Goal: Navigation & Orientation: Find specific page/section

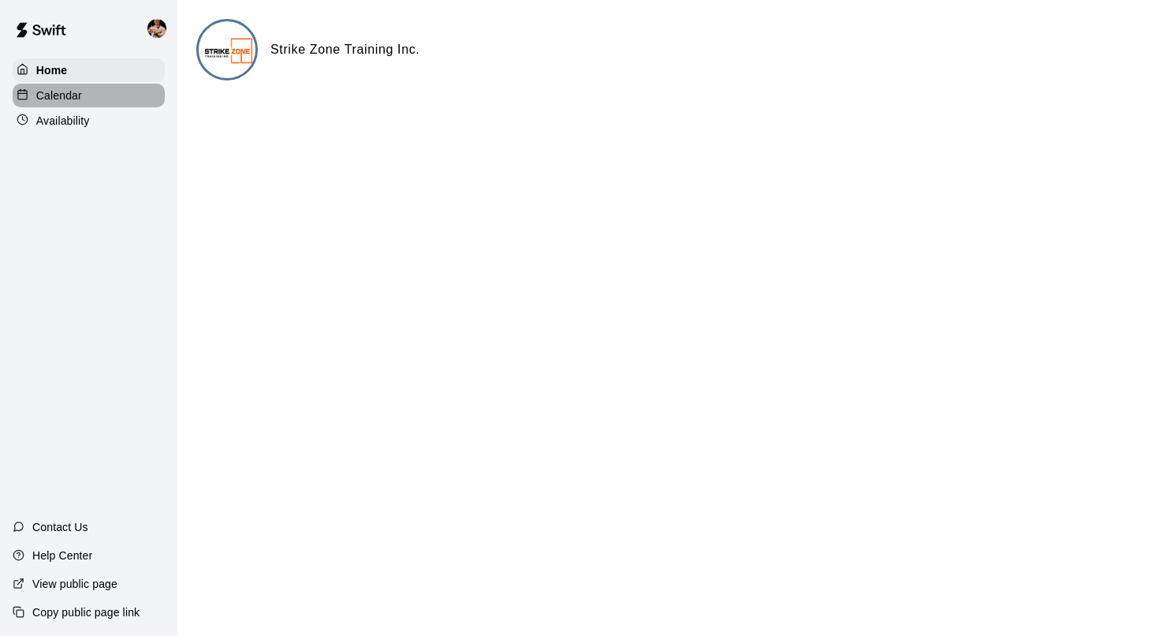
click at [144, 103] on div "Calendar" at bounding box center [89, 96] width 152 height 24
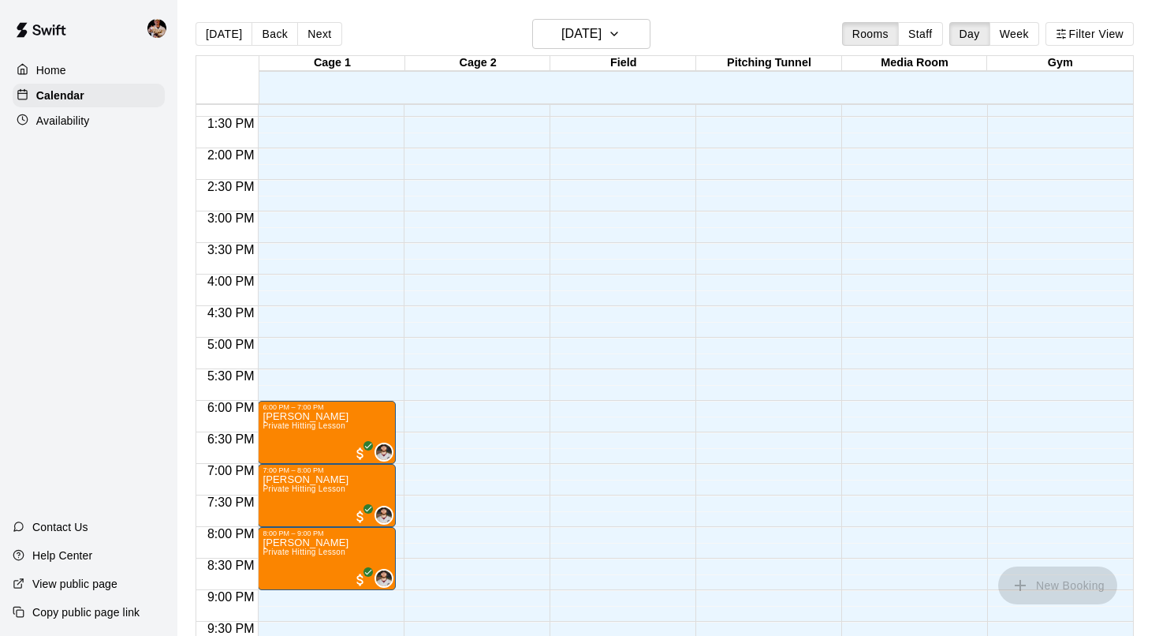
scroll to position [889, 0]
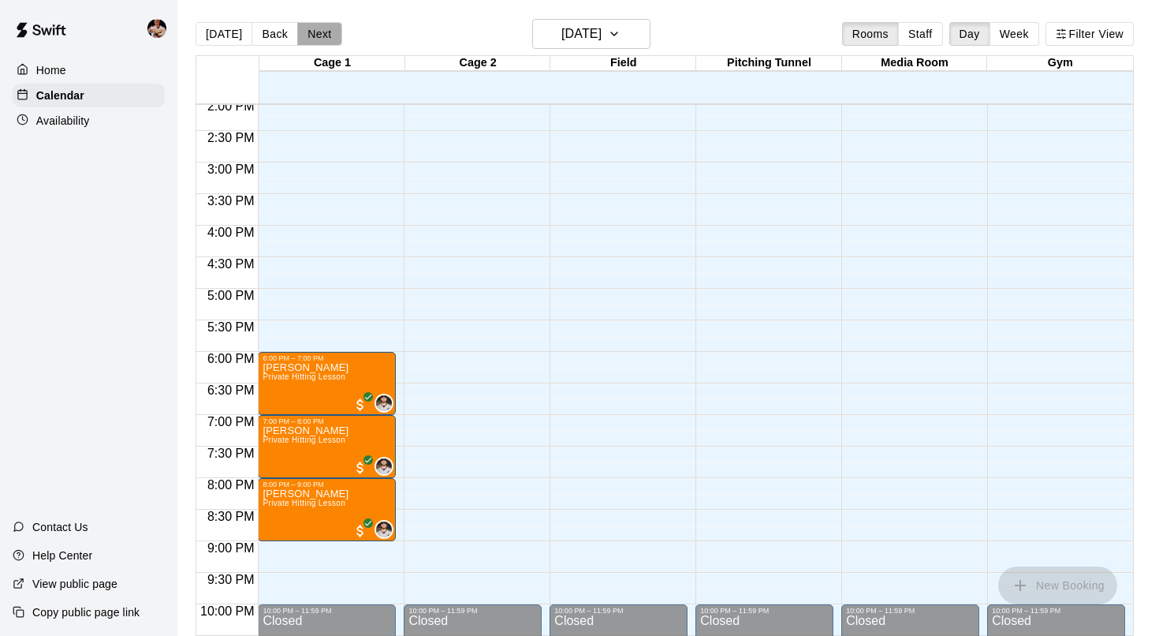
click at [321, 32] on button "Next" at bounding box center [319, 34] width 44 height 24
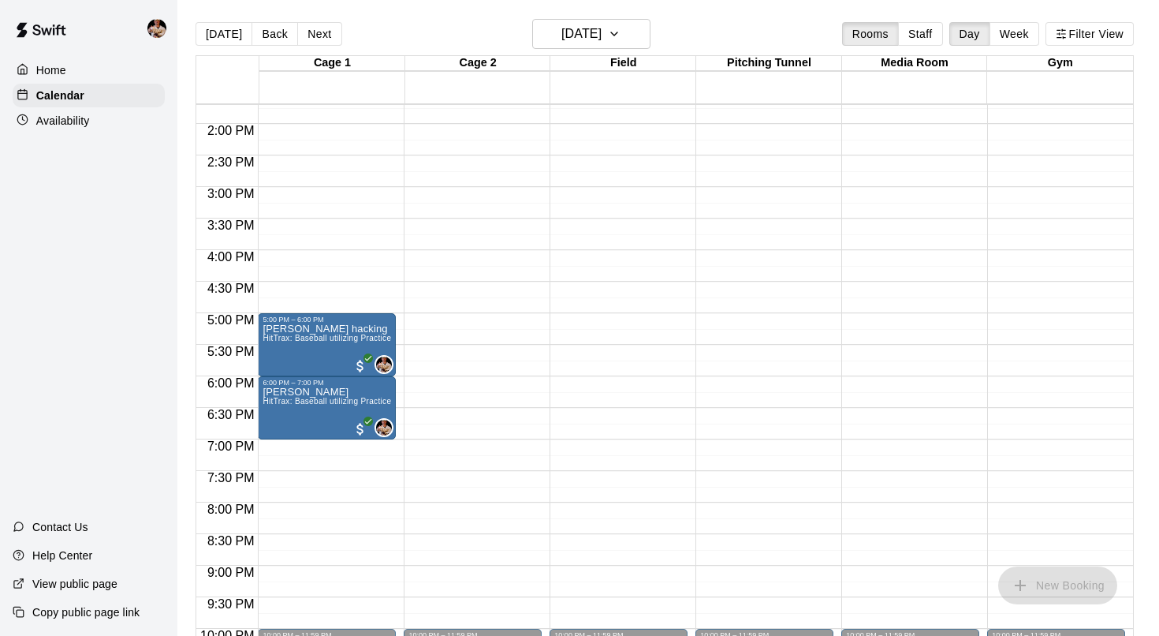
scroll to position [863, 0]
click at [278, 32] on button "Back" at bounding box center [275, 34] width 47 height 24
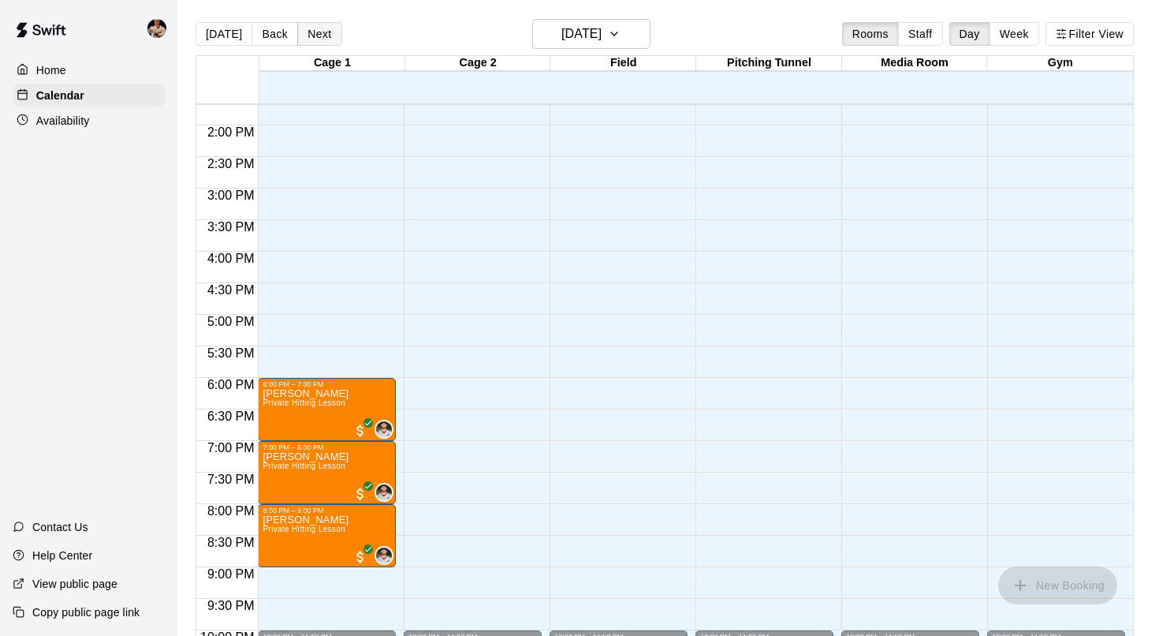
click at [317, 36] on button "Next" at bounding box center [319, 34] width 44 height 24
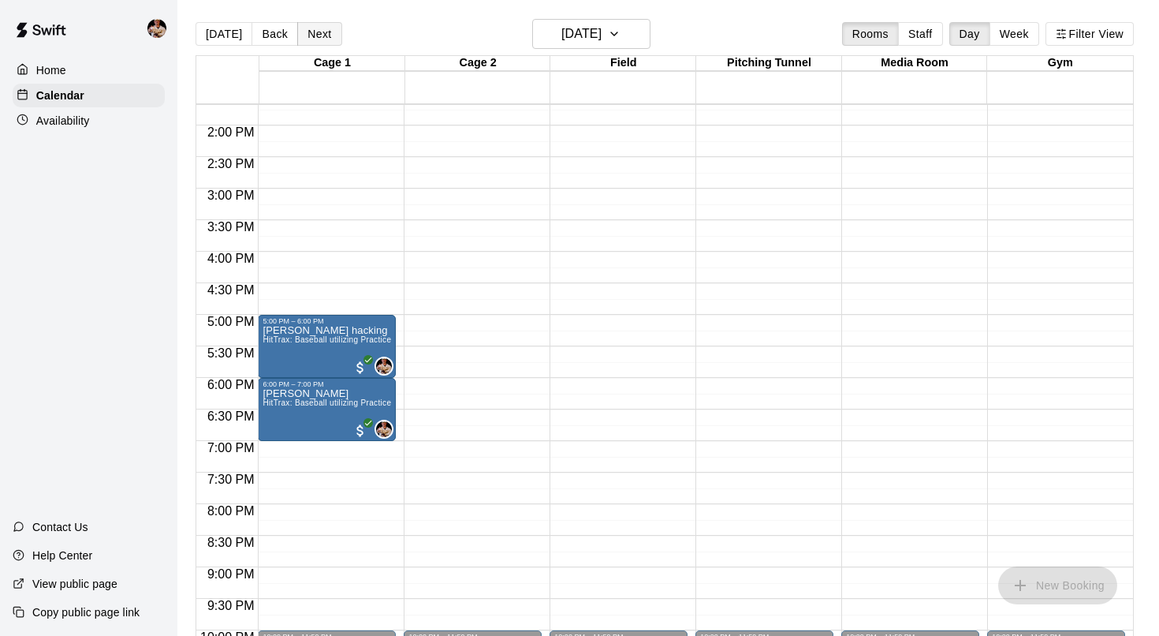
click at [317, 36] on button "Next" at bounding box center [319, 34] width 44 height 24
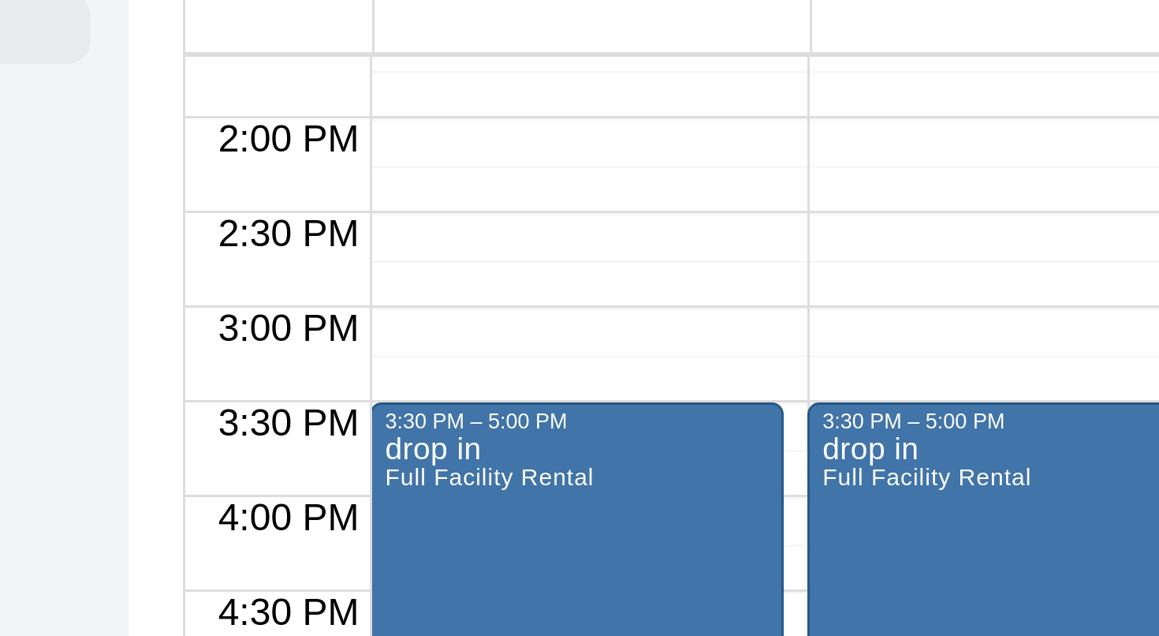
scroll to position [871, 0]
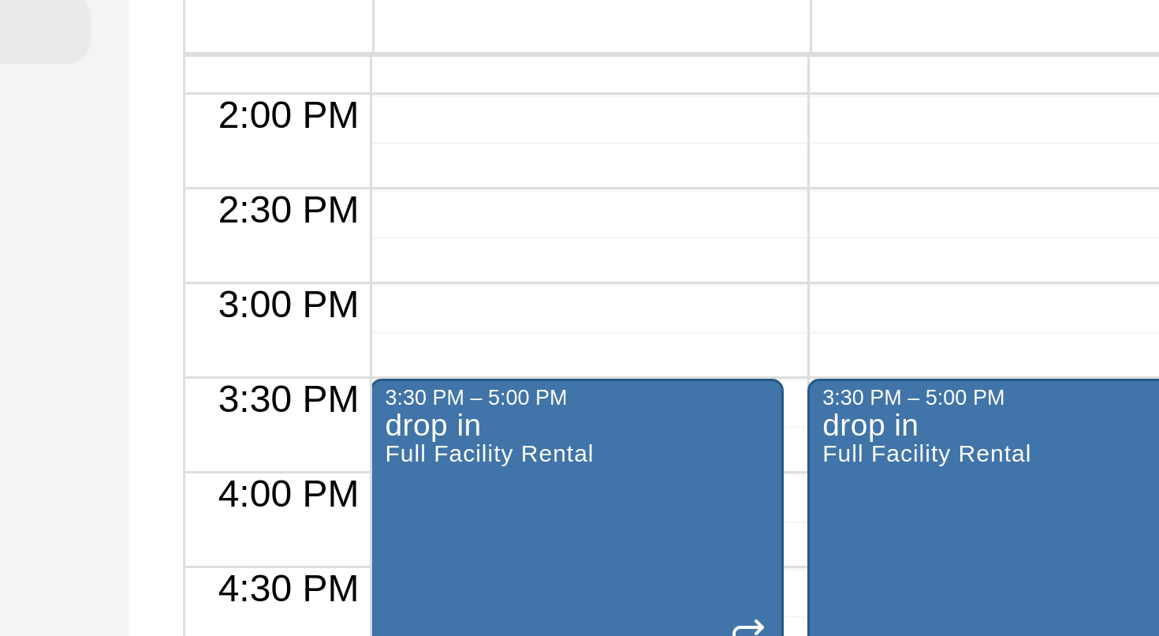
click at [196, 140] on div at bounding box center [227, 144] width 62 height 9
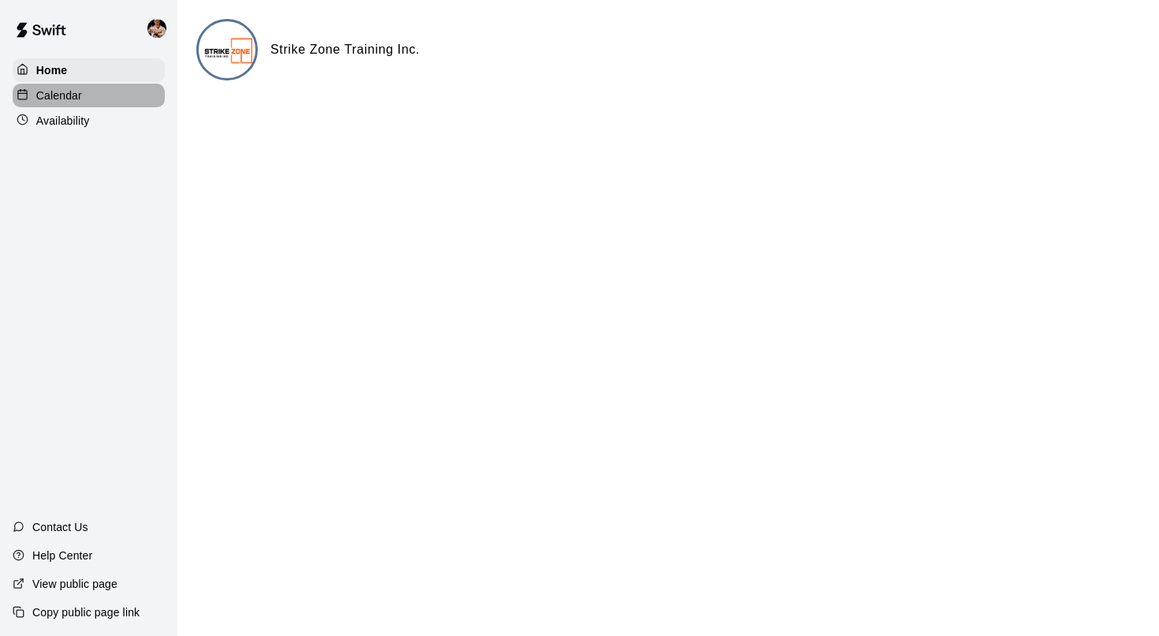
click at [103, 91] on div "Calendar" at bounding box center [89, 96] width 152 height 24
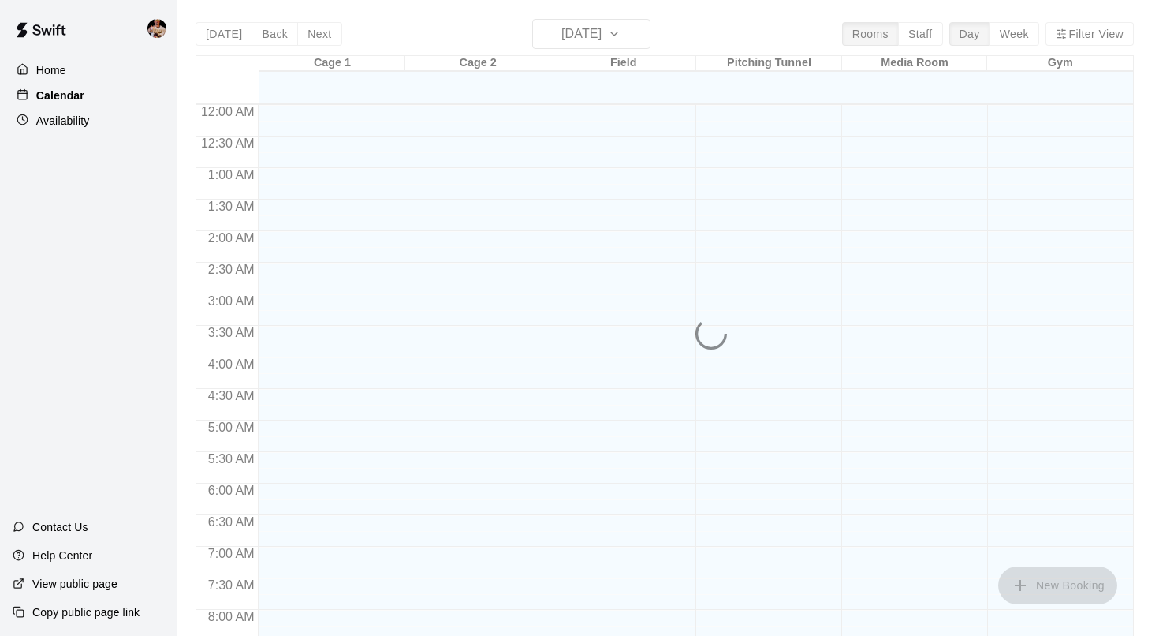
scroll to position [625, 0]
